Goal: Transaction & Acquisition: Purchase product/service

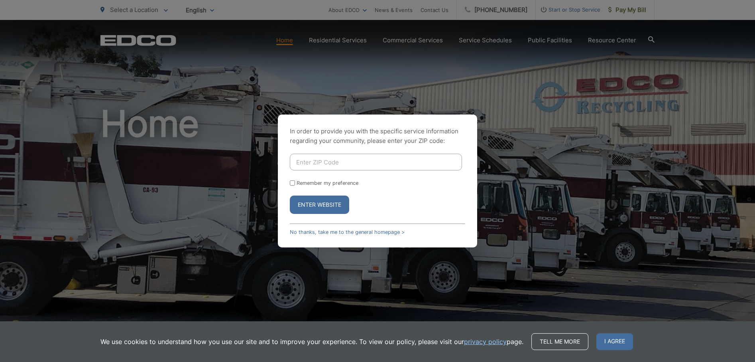
click at [373, 163] on input "Enter ZIP Code" at bounding box center [376, 161] width 172 height 17
type input "92083"
click at [290, 182] on input "Remember my preference" at bounding box center [292, 182] width 5 height 5
checkbox input "true"
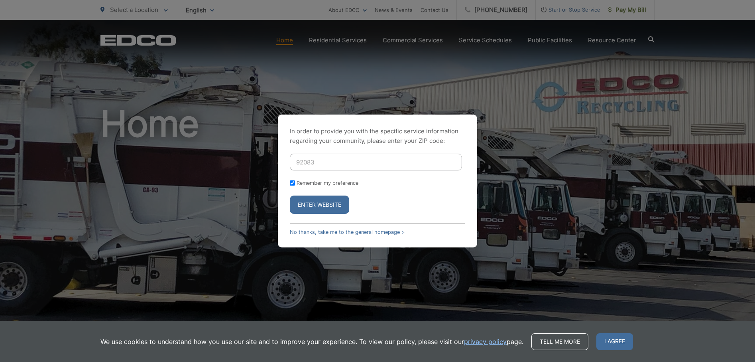
click at [342, 206] on button "Enter Website" at bounding box center [319, 204] width 59 height 18
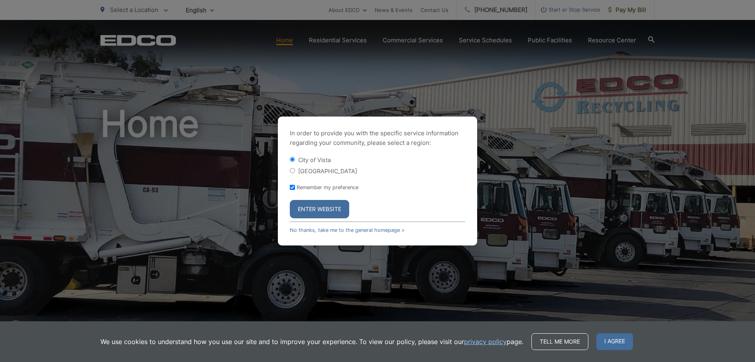
click at [319, 210] on button "Enter Website" at bounding box center [319, 209] width 59 height 18
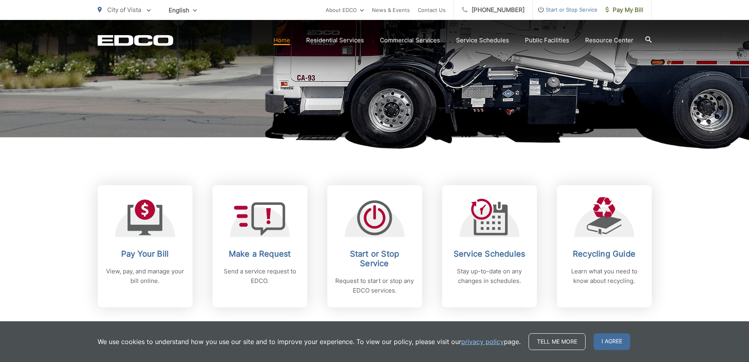
scroll to position [279, 0]
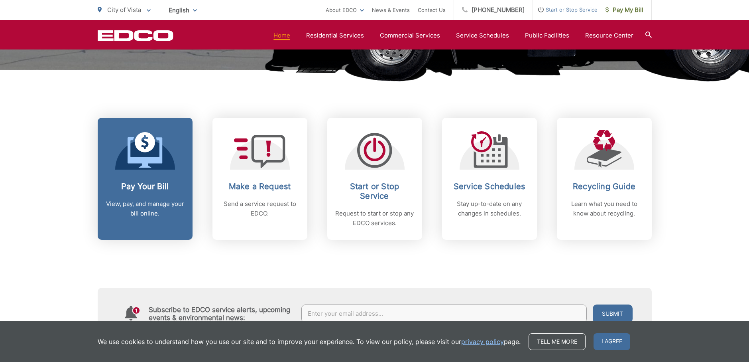
click at [166, 176] on link "Pay Your Bill View, pay, and manage your bill online." at bounding box center [145, 179] width 95 height 122
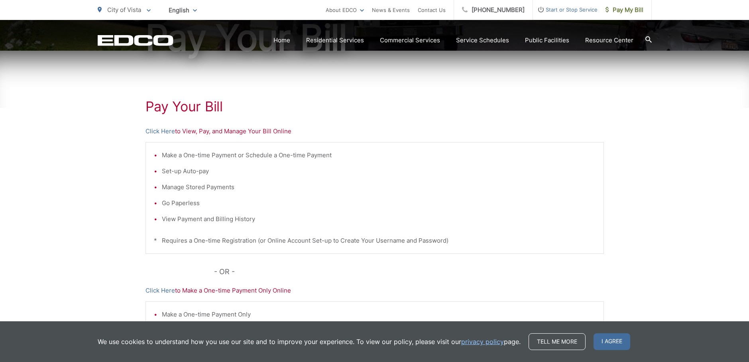
scroll to position [159, 0]
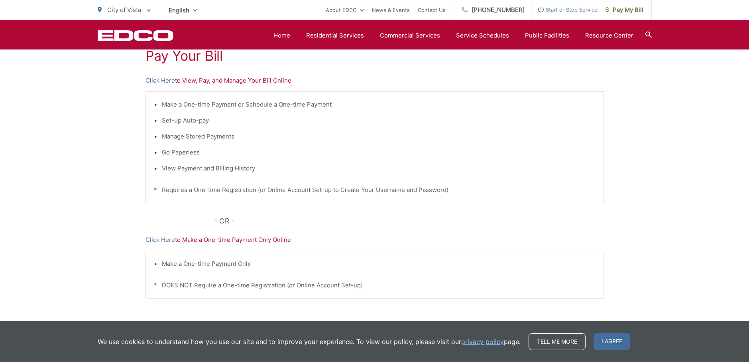
click at [467, 217] on p "- OR -" at bounding box center [409, 221] width 390 height 12
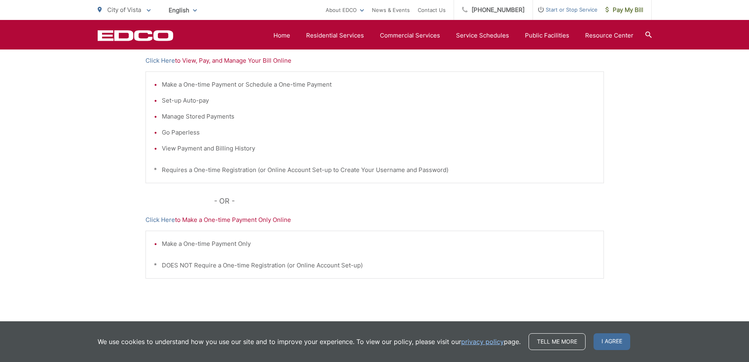
scroll to position [165, 0]
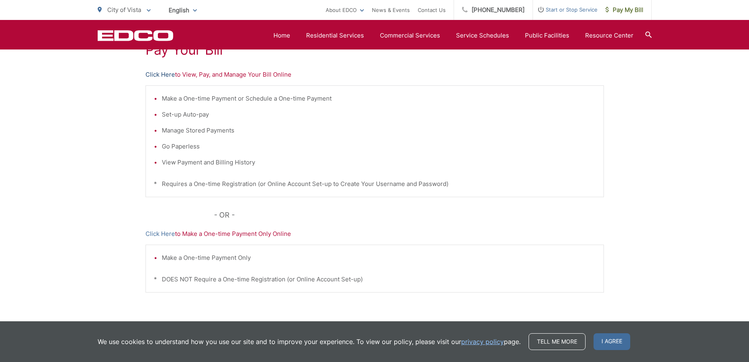
click at [161, 73] on link "Click Here" at bounding box center [161, 75] width 30 height 10
